Goal: Information Seeking & Learning: Find specific fact

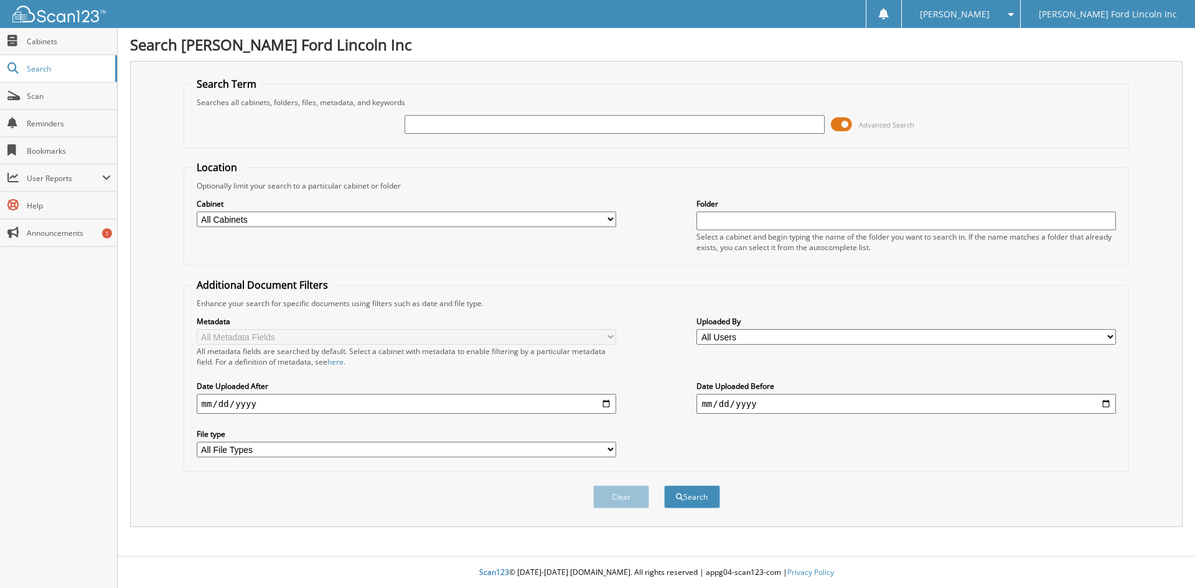
click at [493, 126] on input "text" at bounding box center [614, 124] width 419 height 19
type input "bubba's electric"
click at [664, 485] on button "Search" at bounding box center [692, 496] width 56 height 23
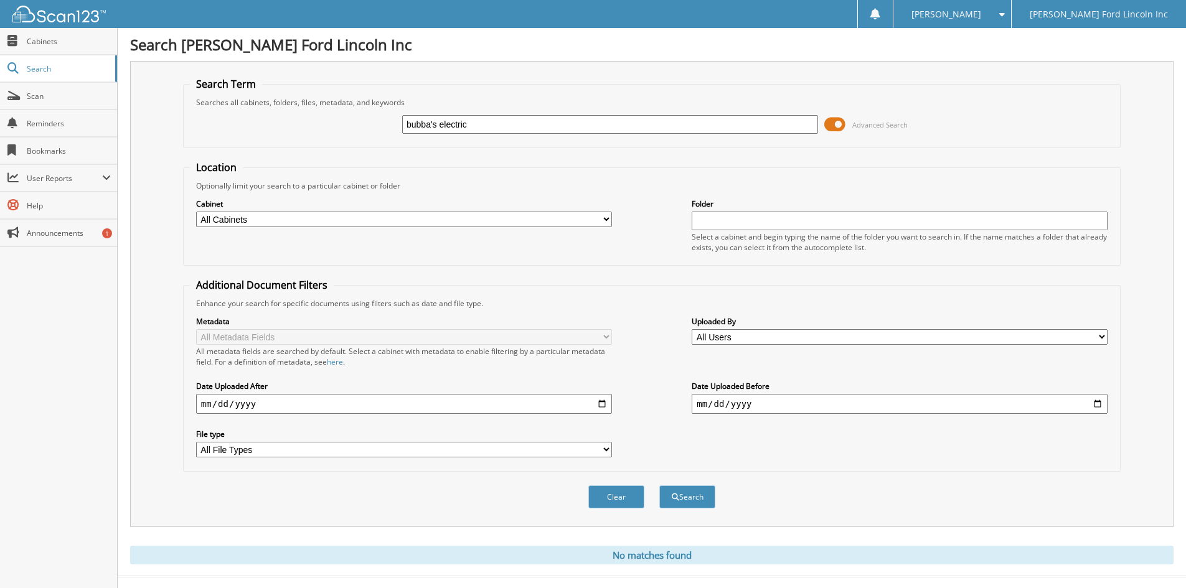
click at [493, 128] on input "bubba's electric" at bounding box center [610, 124] width 416 height 19
type input "bubba's electric llc"
click at [659, 485] on button "Search" at bounding box center [687, 496] width 56 height 23
click at [437, 126] on input "bubba's electric llc" at bounding box center [610, 124] width 416 height 19
type input "bubbas electric llc"
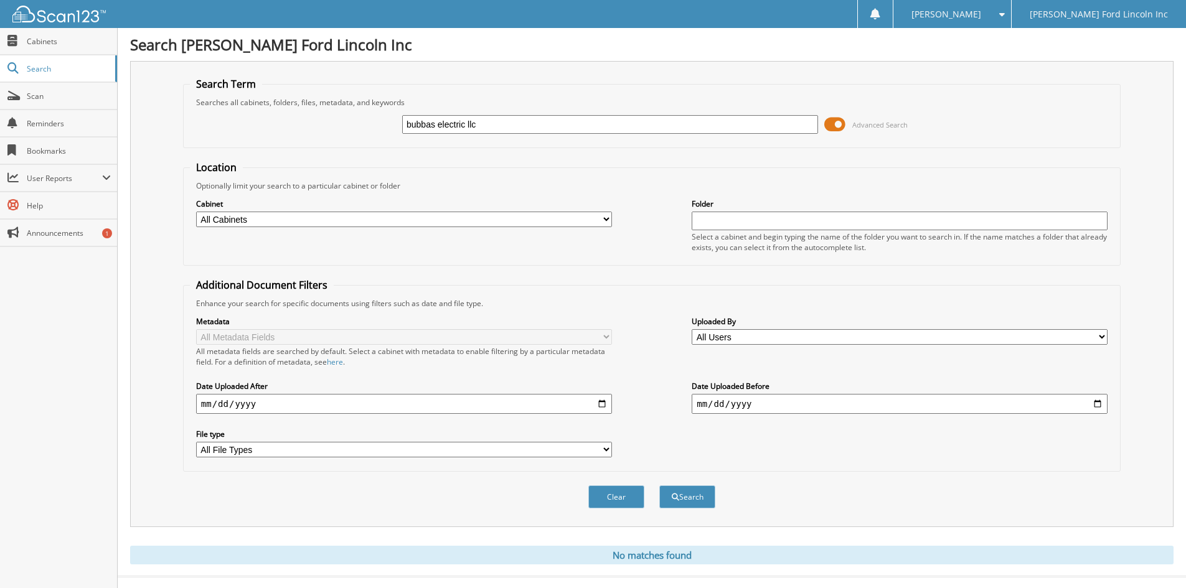
click at [659, 485] on button "Search" at bounding box center [687, 496] width 56 height 23
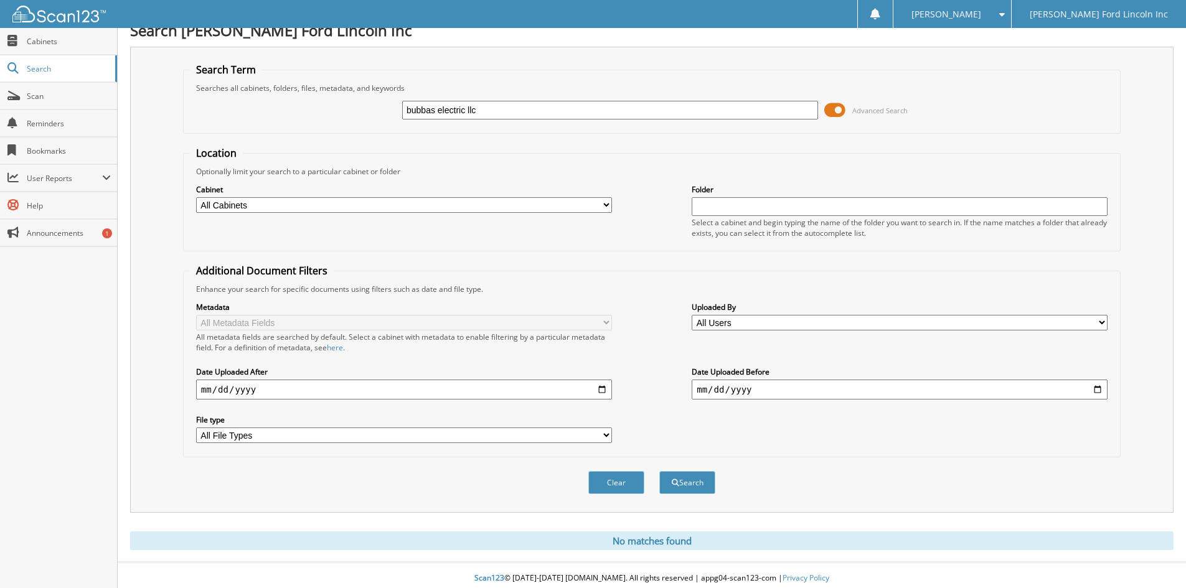
scroll to position [21, 0]
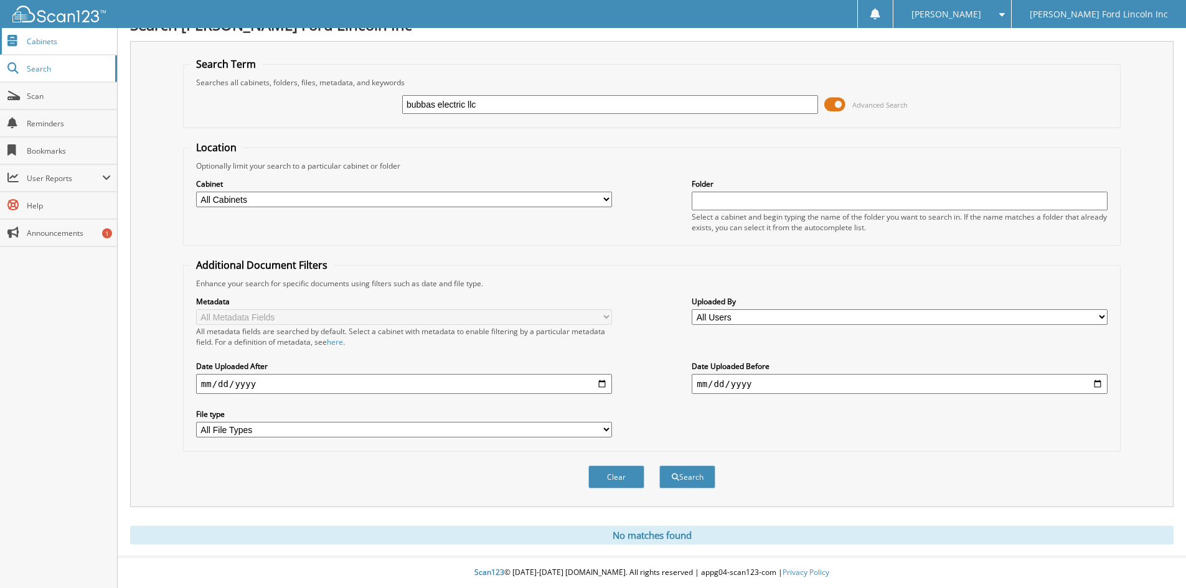
click at [42, 48] on link "Cabinets" at bounding box center [58, 41] width 117 height 27
